Goal: Complete application form: Complete application form

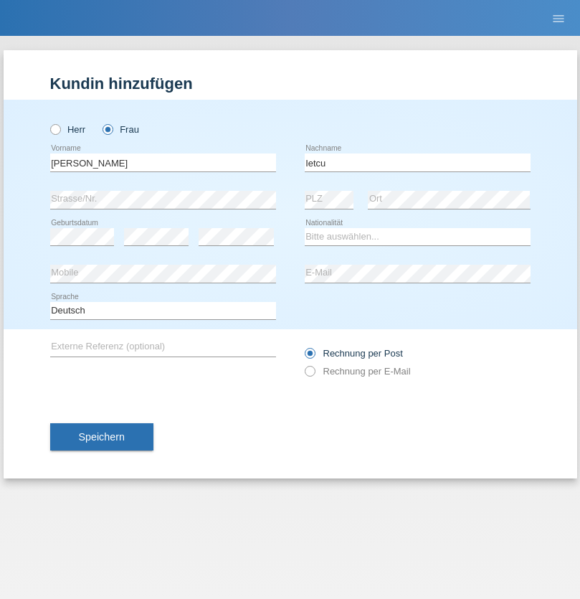
type input "Ietcu"
select select "RO"
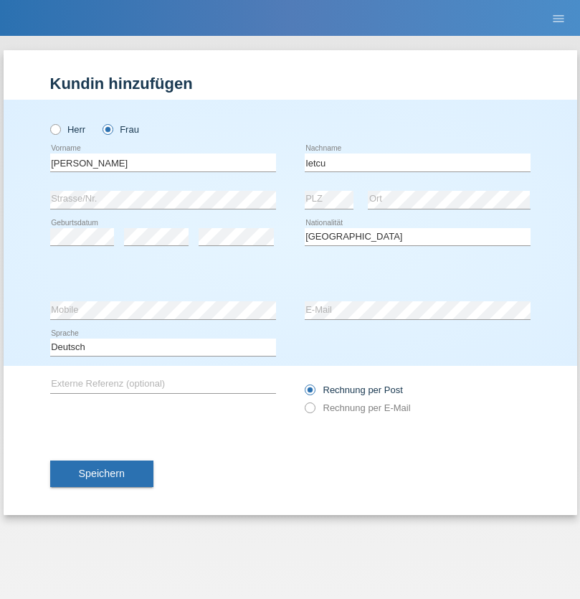
select select "C"
select select "01"
select select "10"
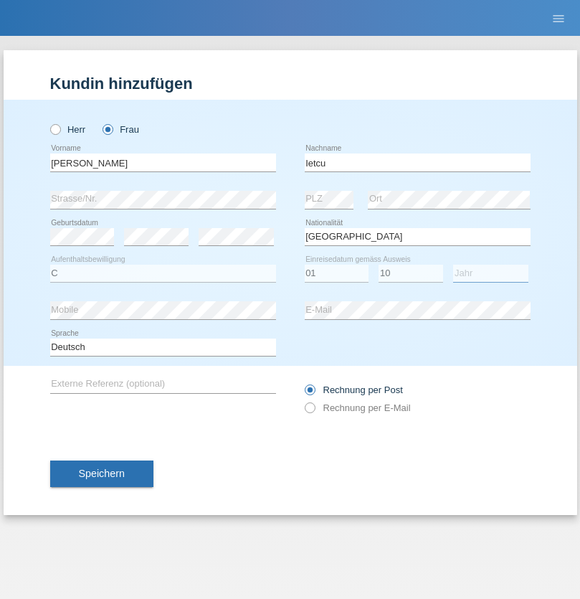
select select "2008"
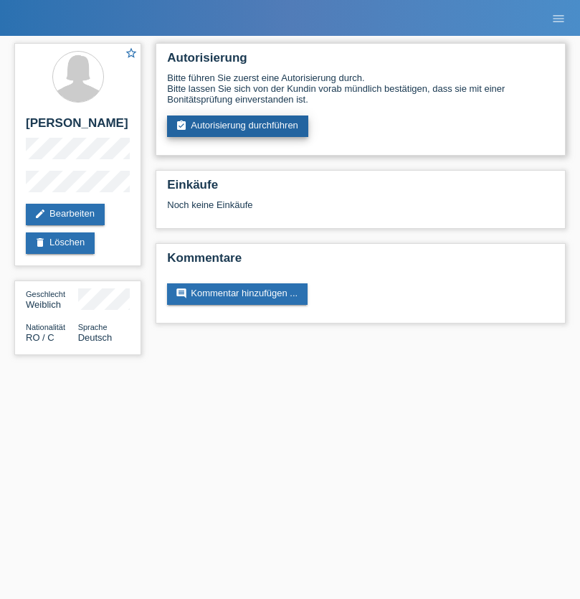
click at [238, 126] on link "assignment_turned_in Autorisierung durchführen" at bounding box center [237, 126] width 141 height 22
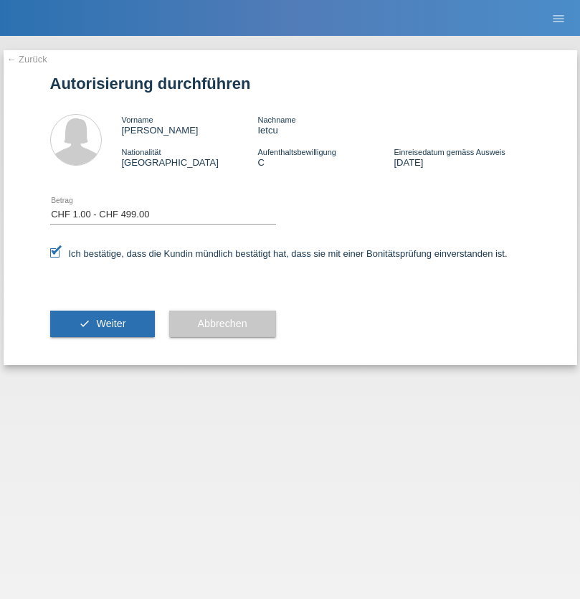
select select "1"
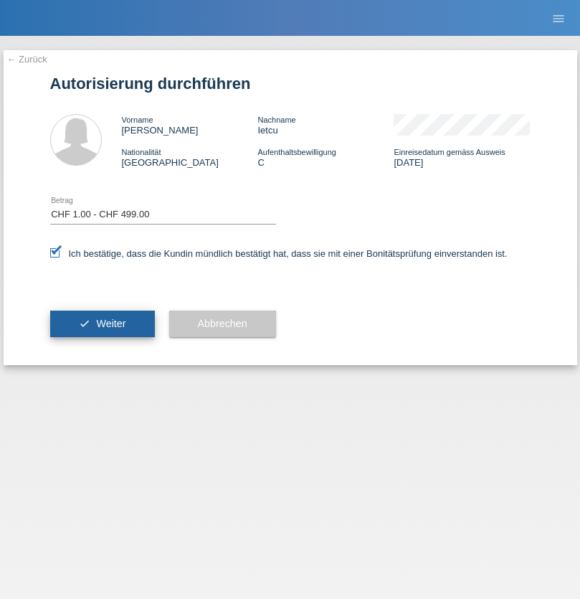
click at [102, 323] on span "Weiter" at bounding box center [110, 323] width 29 height 11
